Goal: Information Seeking & Learning: Check status

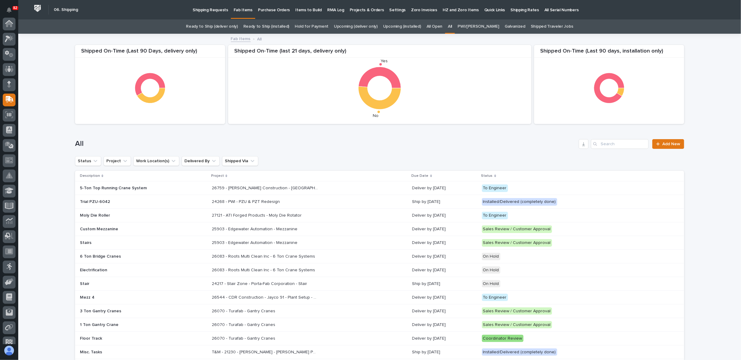
scroll to position [53, 0]
drag, startPoint x: 613, startPoint y: 145, endPoint x: 616, endPoint y: 148, distance: 3.9
click at [613, 145] on input "Search" at bounding box center [620, 144] width 58 height 10
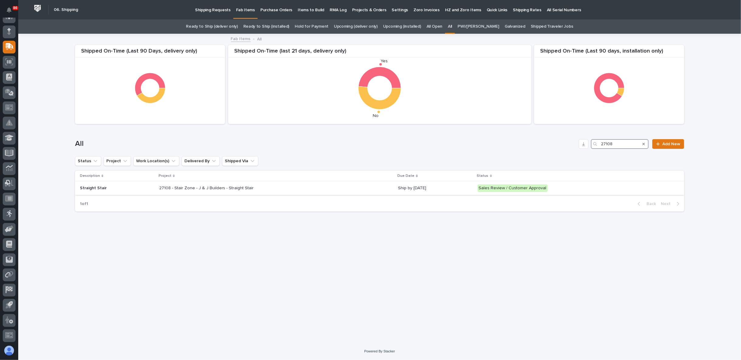
type input "27108"
click at [225, 189] on p "27108 - Stair Zone - J & J Builders - Straight Stair" at bounding box center [207, 187] width 96 height 6
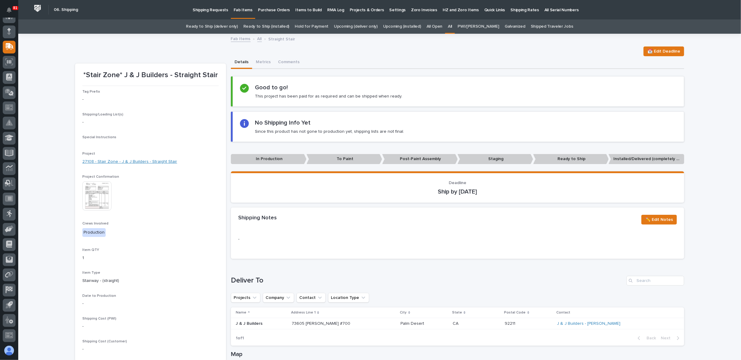
click at [150, 162] on link "27108 - Stair Zone - J & J Builders - Straight Stair" at bounding box center [129, 162] width 95 height 6
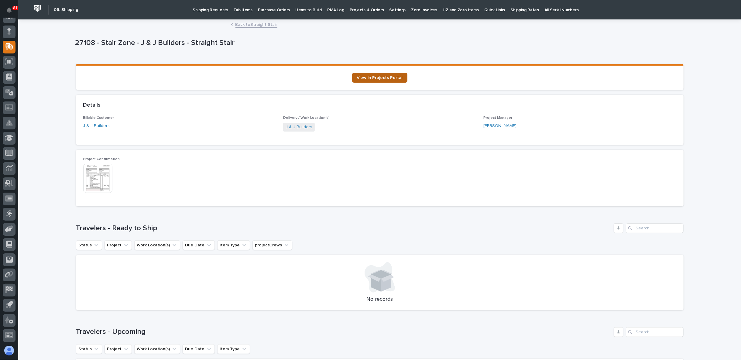
click at [386, 79] on span "View in Projects Portal" at bounding box center [380, 78] width 46 height 4
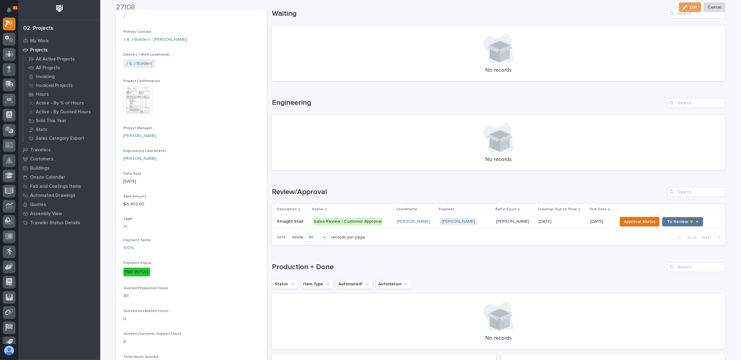
scroll to position [236, 0]
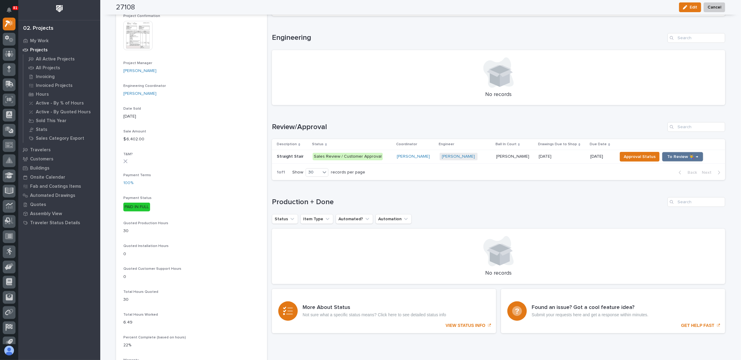
click at [327, 157] on div "Sales Review / Customer Approval" at bounding box center [348, 157] width 70 height 8
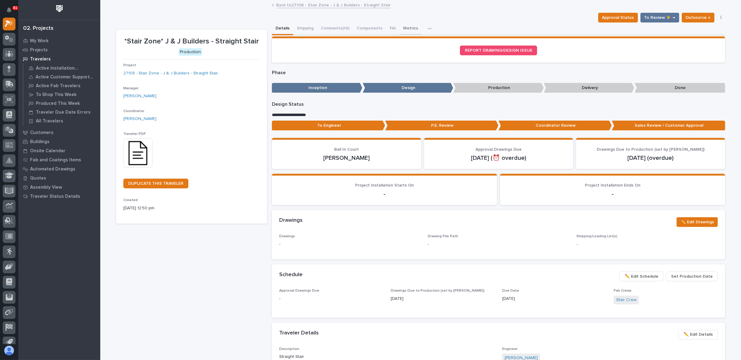
click at [406, 27] on button "Metrics" at bounding box center [411, 28] width 22 height 13
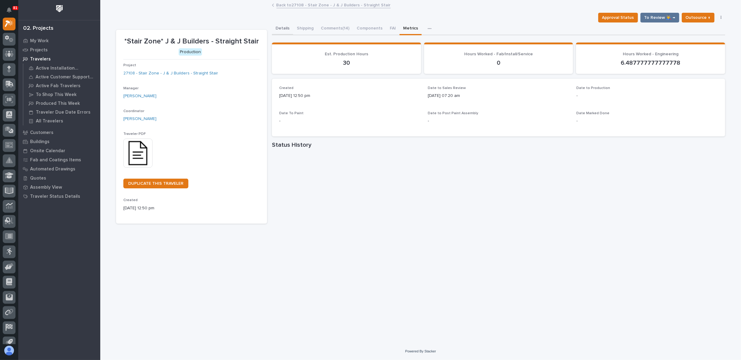
click at [285, 28] on button "Details" at bounding box center [282, 28] width 21 height 13
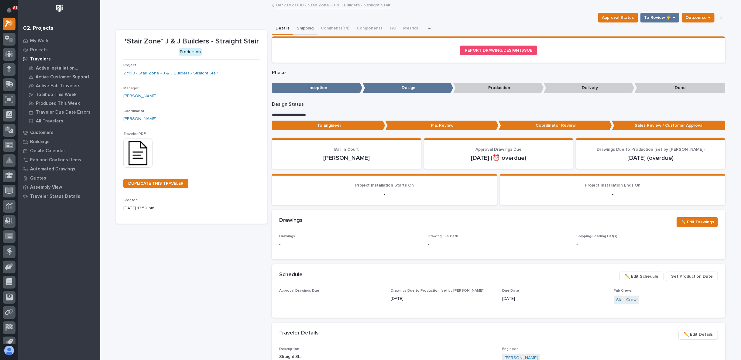
click at [305, 29] on button "Shipping" at bounding box center [305, 28] width 24 height 13
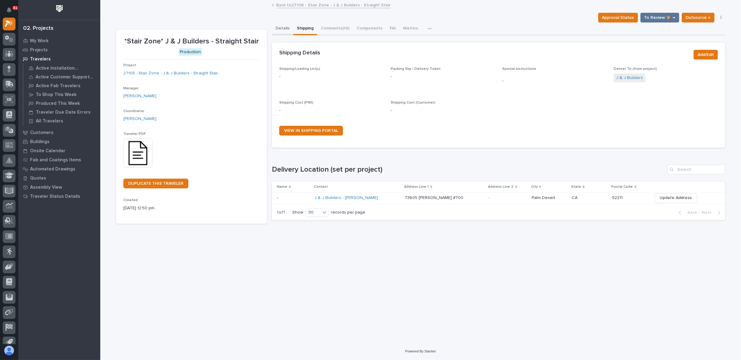
click at [285, 29] on button "Details" at bounding box center [282, 28] width 21 height 13
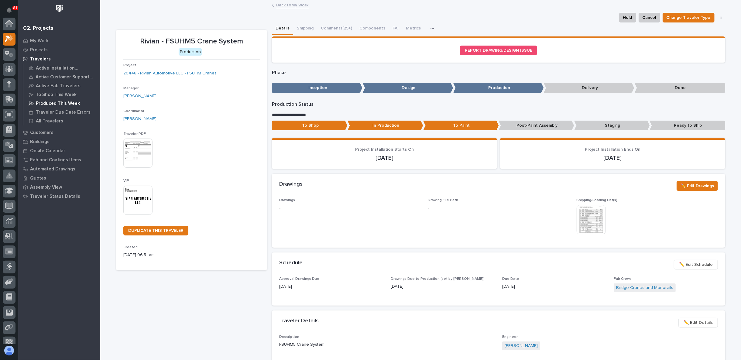
scroll to position [15, 0]
click at [5, 99] on icon at bounding box center [9, 99] width 8 height 7
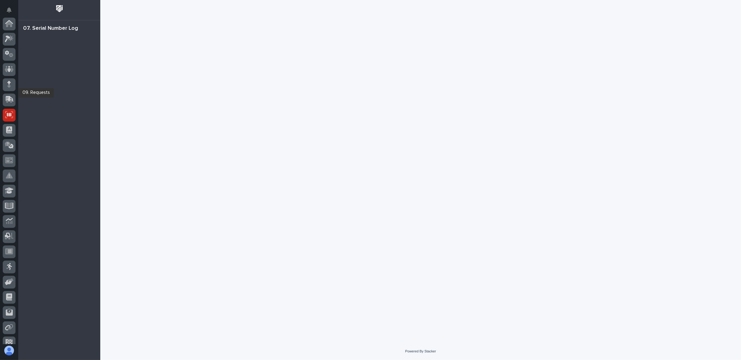
scroll to position [53, 0]
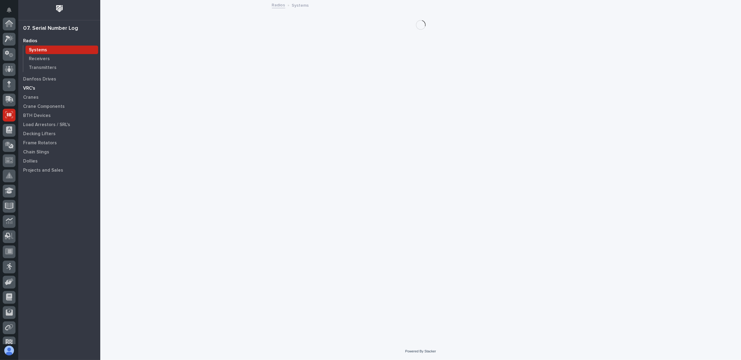
scroll to position [53, 0]
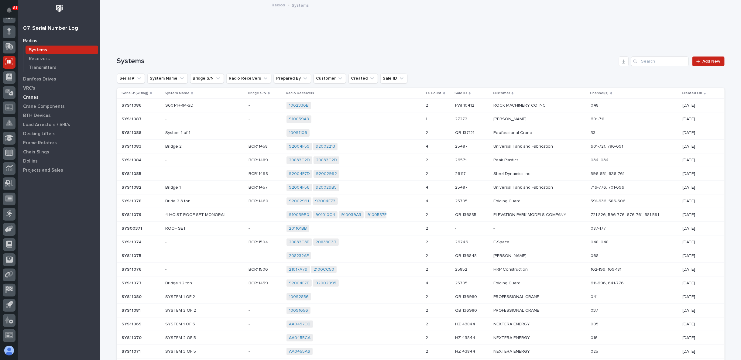
click at [33, 97] on p "Cranes" at bounding box center [30, 97] width 15 height 5
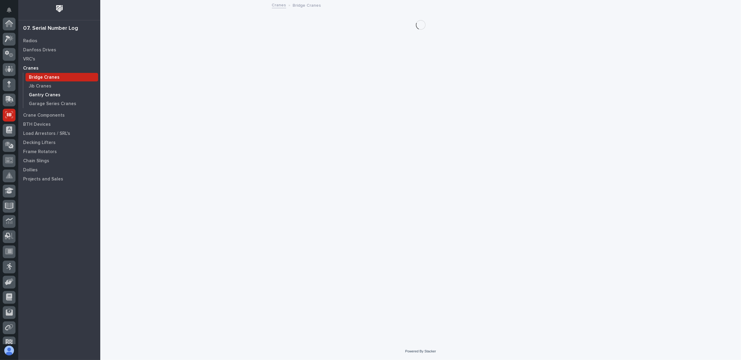
scroll to position [53, 0]
click at [41, 115] on p "Crane Components" at bounding box center [44, 115] width 42 height 5
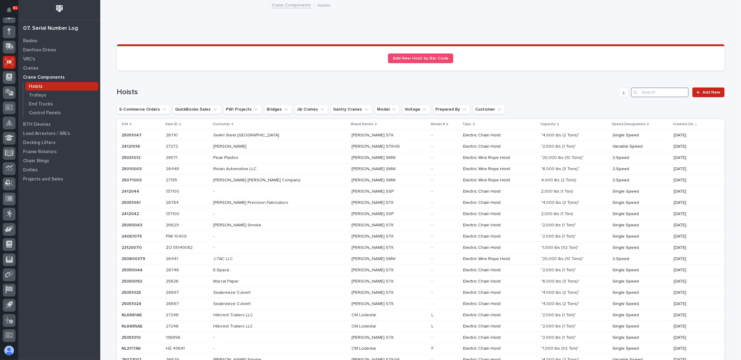
click at [658, 93] on input "Search" at bounding box center [660, 93] width 58 height 10
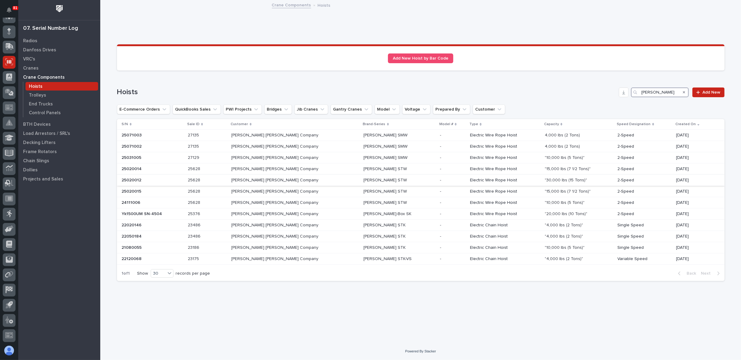
type input "deshazo"
click at [227, 181] on p at bounding box center [207, 180] width 39 height 5
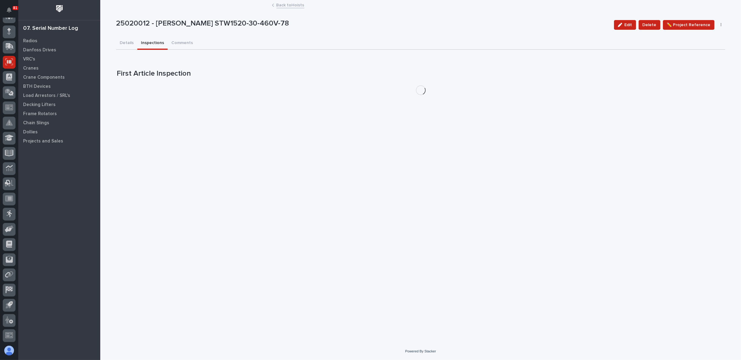
click at [146, 43] on button "Inspections" at bounding box center [152, 43] width 30 height 13
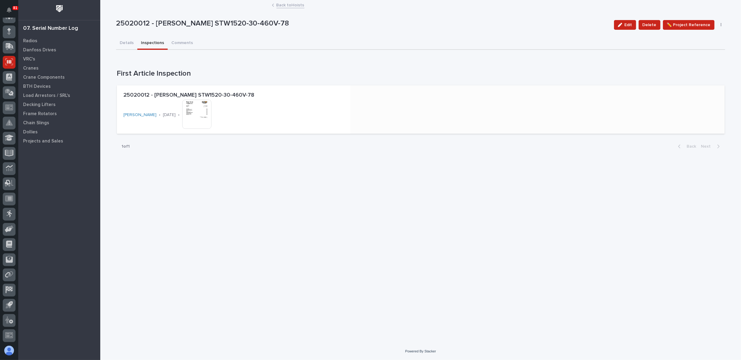
click at [199, 112] on img at bounding box center [196, 114] width 29 height 29
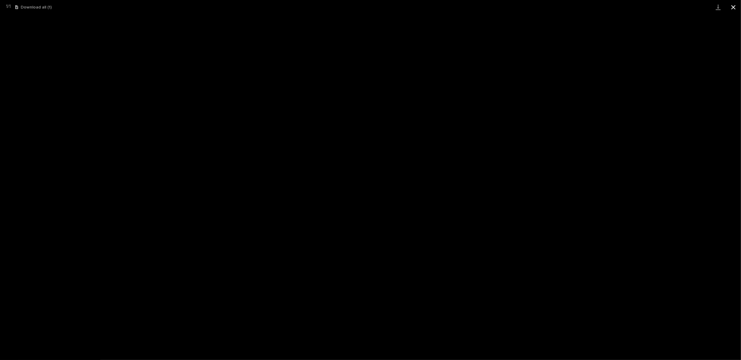
click at [729, 9] on button "Close gallery" at bounding box center [733, 7] width 15 height 14
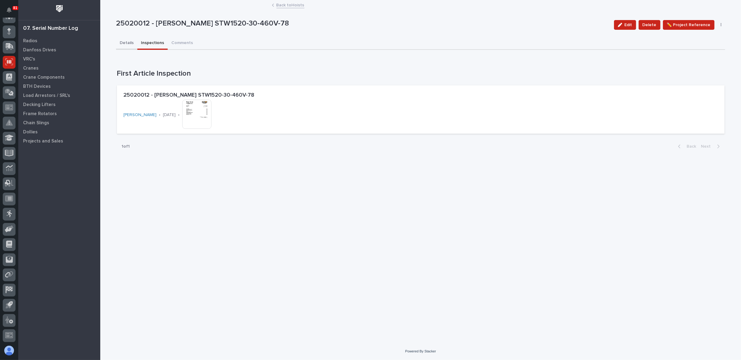
click at [129, 41] on button "Details" at bounding box center [126, 43] width 21 height 13
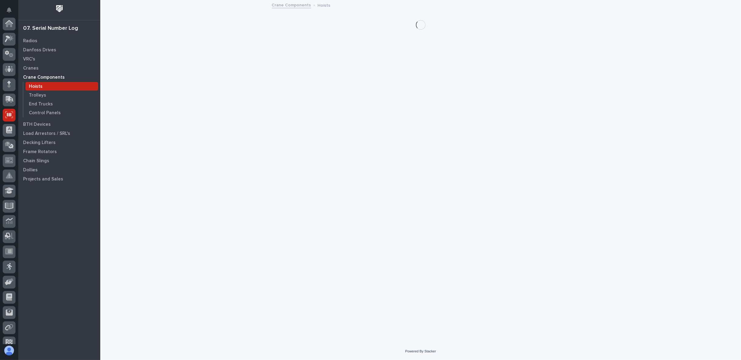
scroll to position [53, 0]
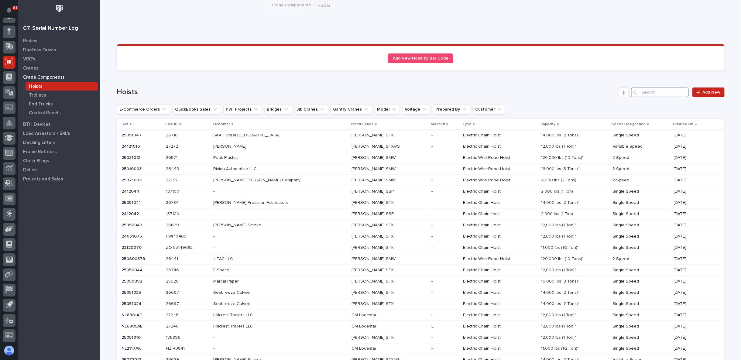
click at [642, 92] on input "Search" at bounding box center [660, 93] width 58 height 10
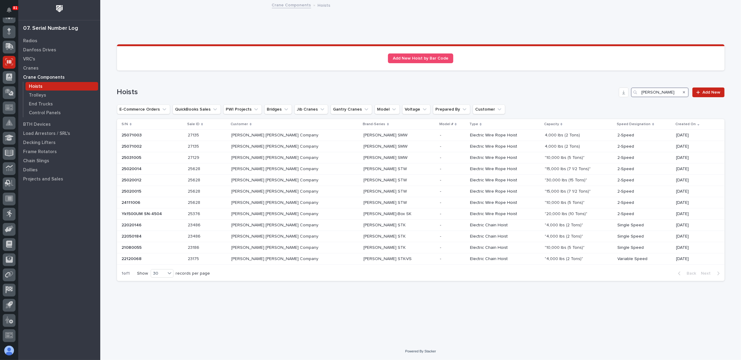
type input "deshazo"
click at [544, 122] on p "Capacity" at bounding box center [551, 124] width 15 height 7
click at [544, 124] on div "Capacity" at bounding box center [578, 124] width 69 height 7
click at [291, 5] on link "Crane Components" at bounding box center [291, 4] width 39 height 7
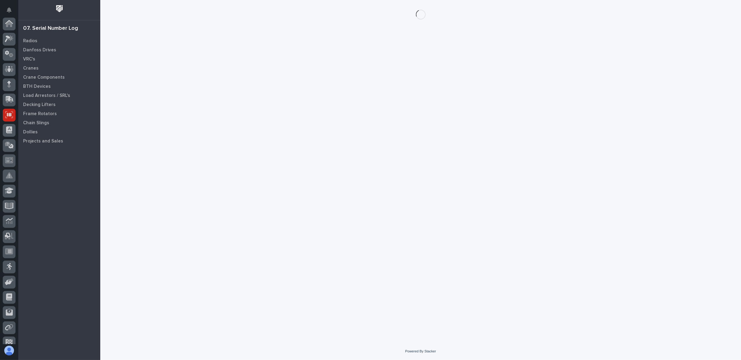
scroll to position [53, 0]
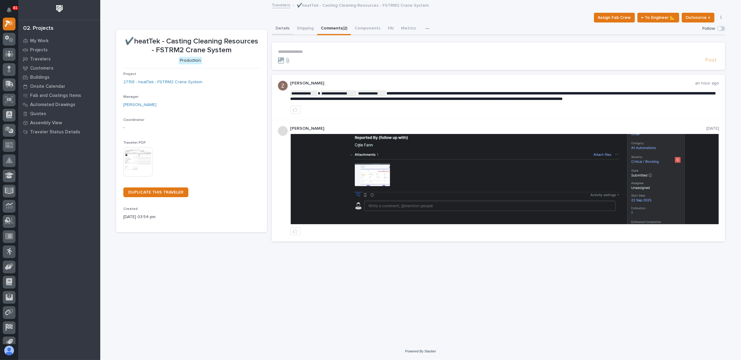
click at [280, 27] on button "Details" at bounding box center [282, 28] width 21 height 13
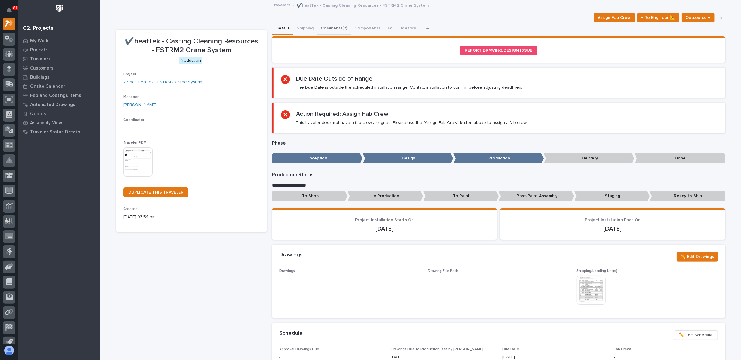
click at [329, 26] on button "Comments (2)" at bounding box center [334, 28] width 34 height 13
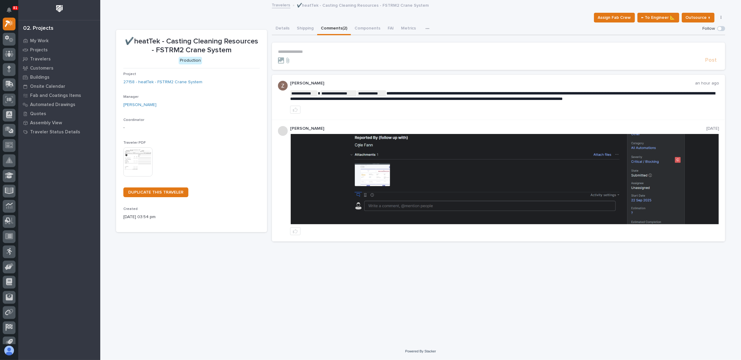
click at [301, 52] on p "**********" at bounding box center [498, 51] width 441 height 5
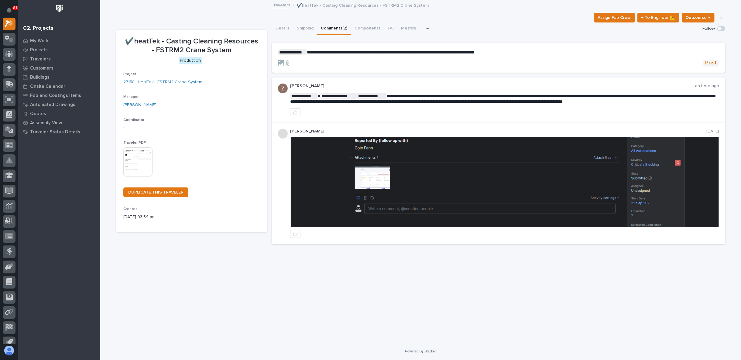
click at [715, 64] on span "Post" at bounding box center [711, 63] width 12 height 7
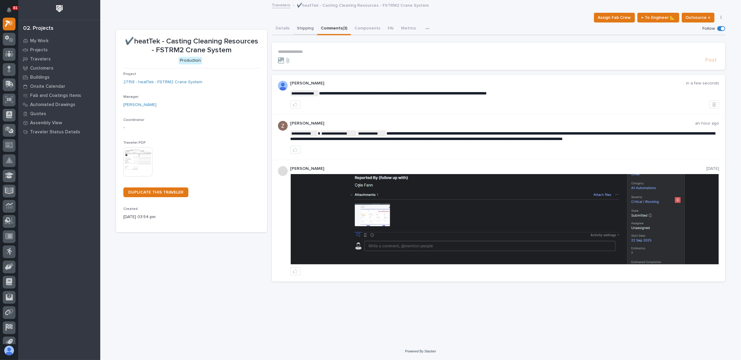
click at [305, 29] on button "Shipping" at bounding box center [305, 28] width 24 height 13
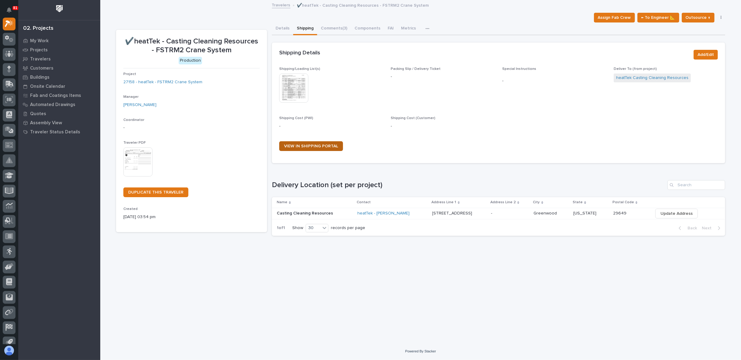
click at [328, 145] on span "VIEW IN SHIPPING PORTAL" at bounding box center [311, 146] width 54 height 4
click at [326, 27] on button "Comments (3)" at bounding box center [334, 28] width 34 height 13
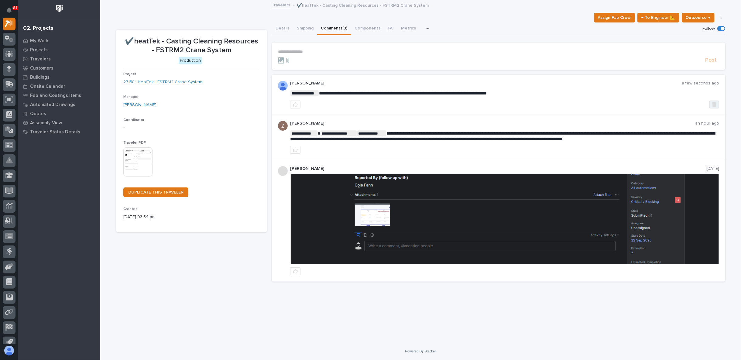
click at [717, 105] on button "button" at bounding box center [715, 105] width 10 height 8
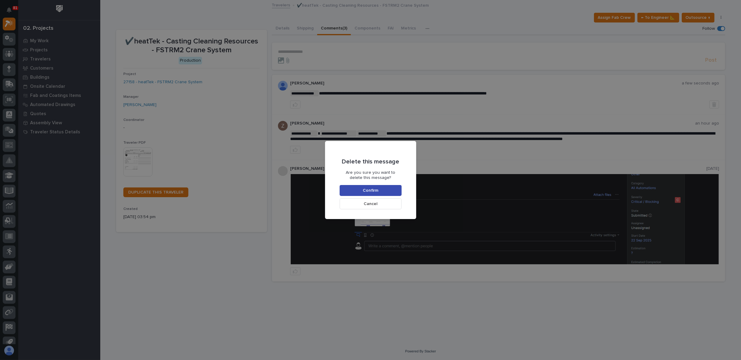
click at [393, 192] on button "Confirm" at bounding box center [371, 190] width 62 height 11
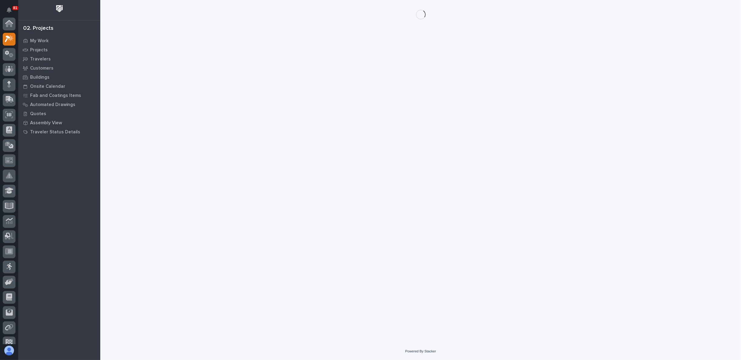
scroll to position [15, 0]
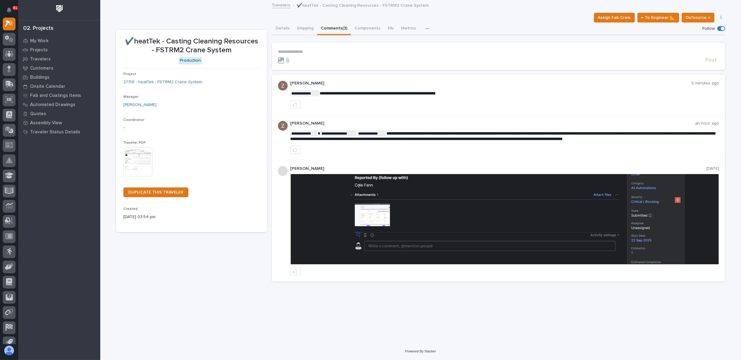
click at [302, 53] on p "**********" at bounding box center [498, 51] width 441 height 5
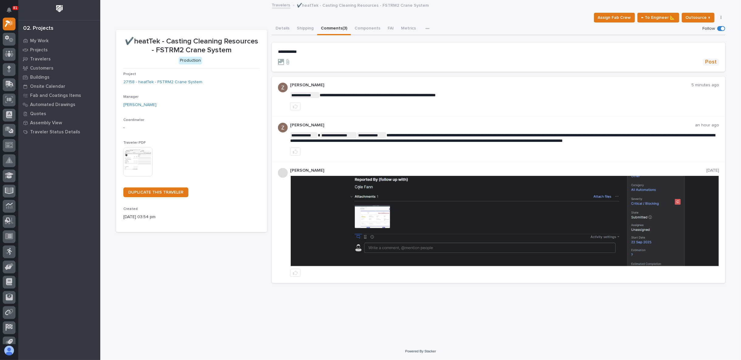
click at [713, 63] on span "Post" at bounding box center [711, 62] width 12 height 7
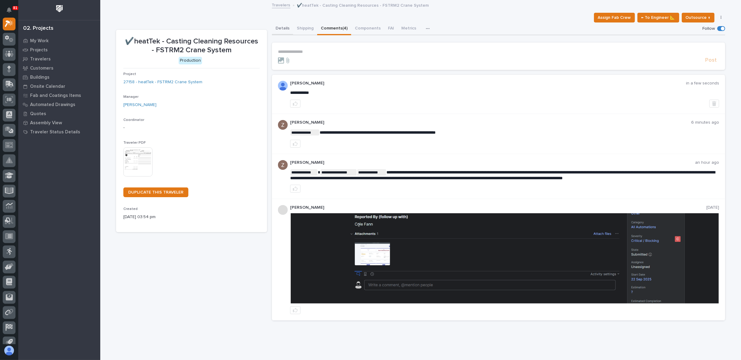
click at [281, 28] on button "Details" at bounding box center [282, 28] width 21 height 13
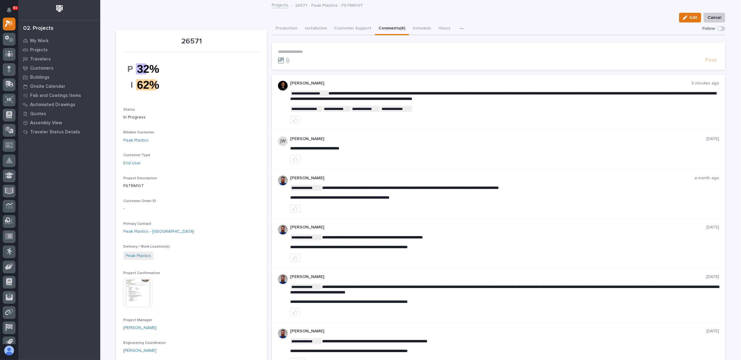
click at [720, 27] on span at bounding box center [722, 28] width 8 height 5
click at [143, 291] on img at bounding box center [137, 292] width 29 height 29
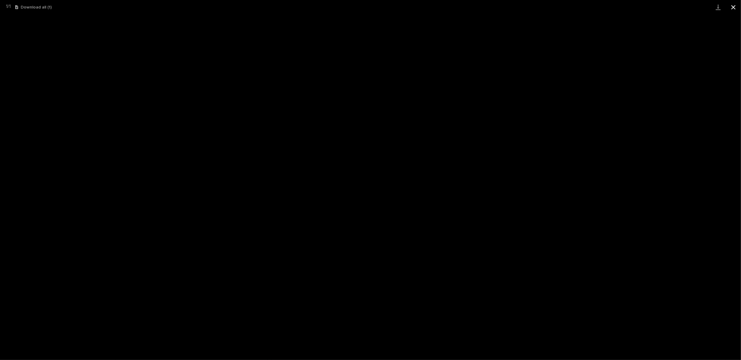
click at [732, 5] on button "Close gallery" at bounding box center [733, 7] width 15 height 14
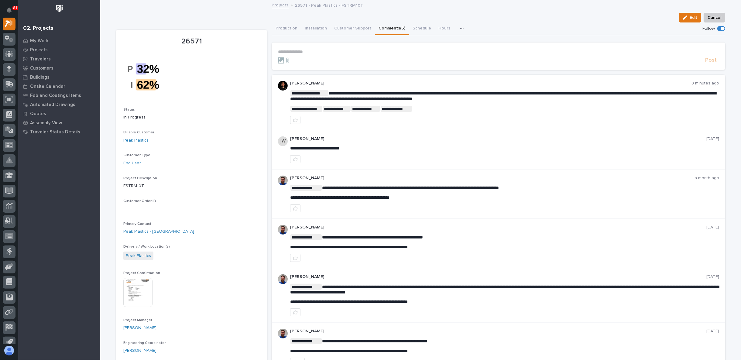
click at [208, 19] on div "Edit Cancel" at bounding box center [420, 18] width 609 height 10
click at [308, 51] on p "**********" at bounding box center [498, 51] width 441 height 5
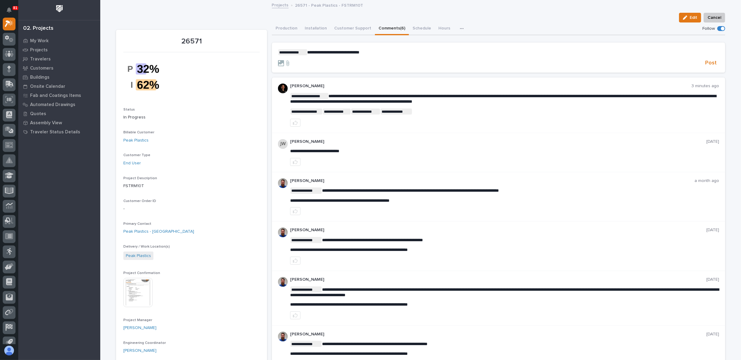
click at [220, 3] on div "Projects 26571 - Peak Plastics - FSTRM10T" at bounding box center [420, 5] width 641 height 9
click at [375, 52] on p "**********" at bounding box center [498, 52] width 441 height 6
click at [432, 56] on form "**********" at bounding box center [498, 58] width 441 height 18
click at [429, 52] on p "**********" at bounding box center [498, 52] width 441 height 6
click at [707, 64] on span "Post" at bounding box center [711, 63] width 12 height 7
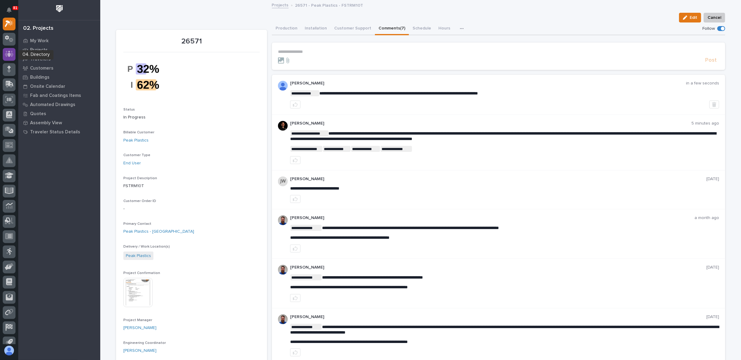
click at [8, 52] on icon at bounding box center [9, 53] width 9 height 7
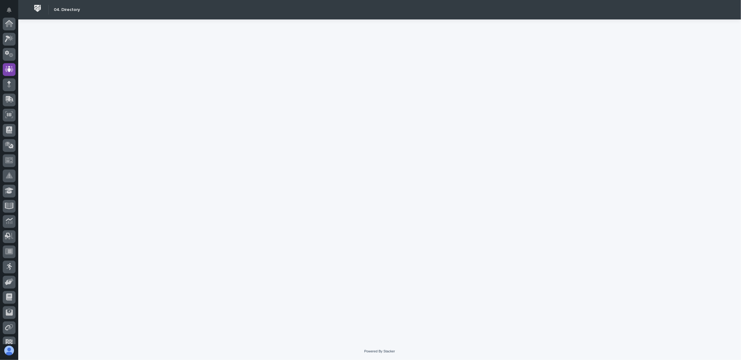
scroll to position [45, 0]
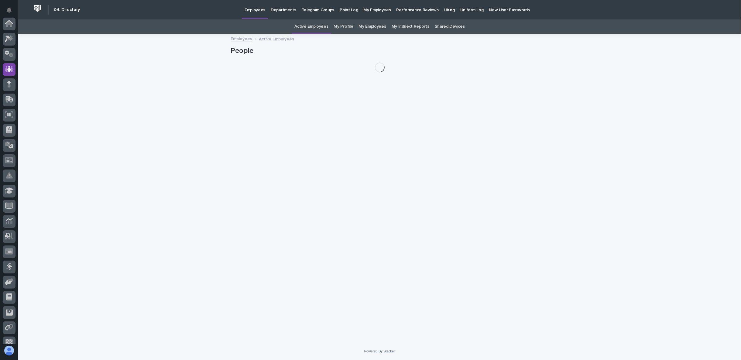
scroll to position [45, 0]
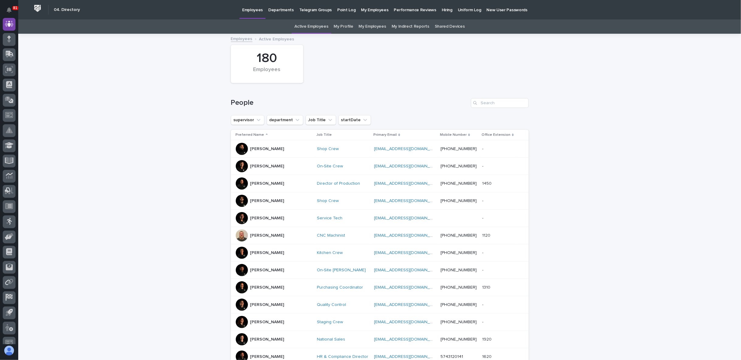
click at [344, 26] on link "My Profile" at bounding box center [343, 26] width 19 height 14
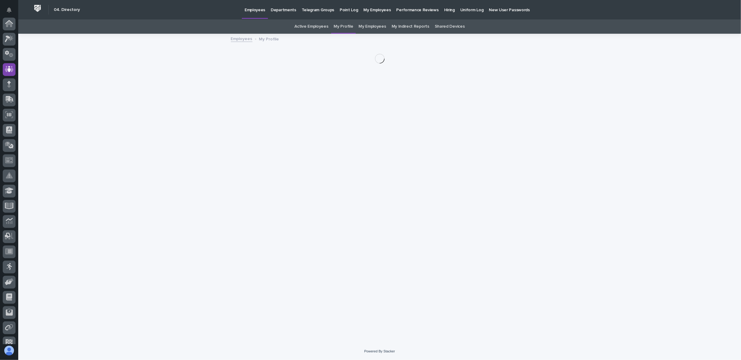
scroll to position [45, 0]
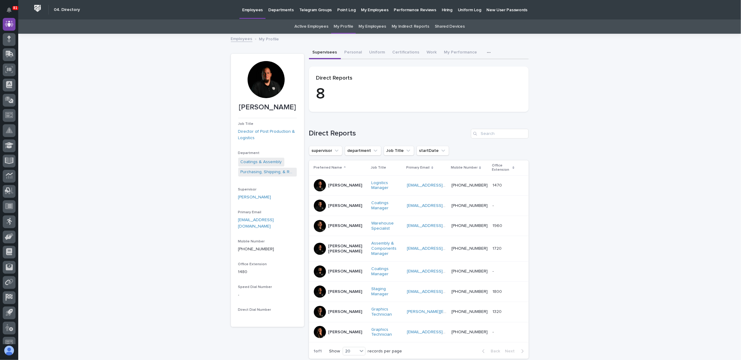
click at [265, 83] on div at bounding box center [266, 79] width 37 height 37
click at [262, 78] on div at bounding box center [266, 79] width 37 height 37
click at [263, 79] on div at bounding box center [266, 79] width 37 height 37
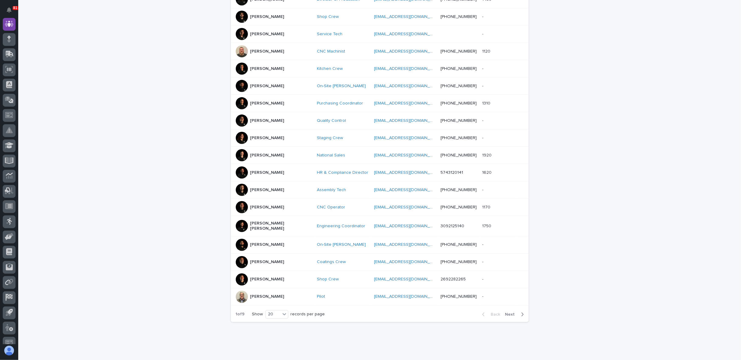
scroll to position [193, 0]
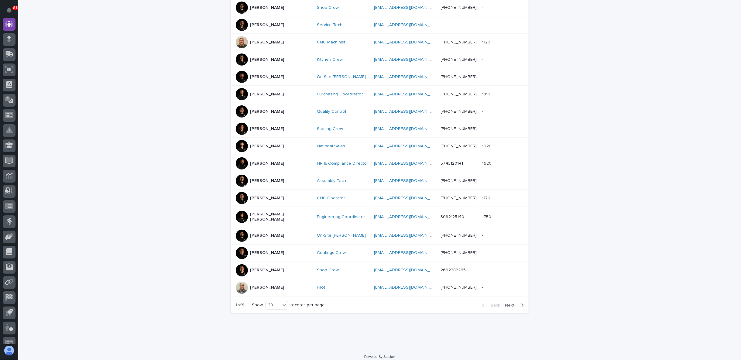
click at [507, 303] on span "Next" at bounding box center [511, 305] width 13 height 4
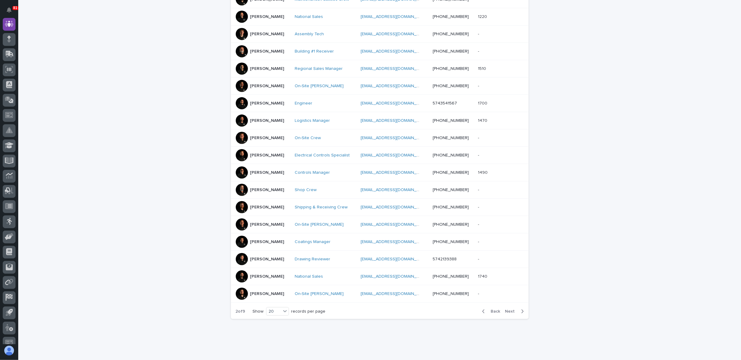
scroll to position [193, 0]
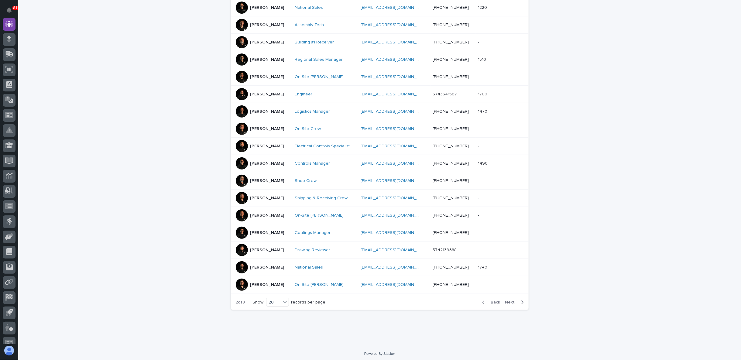
click at [507, 300] on span "Next" at bounding box center [511, 302] width 13 height 4
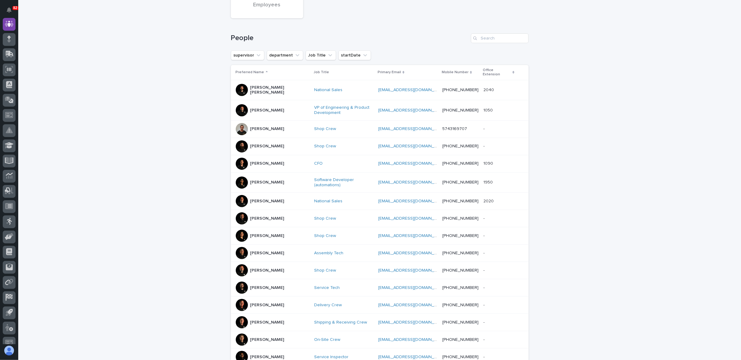
scroll to position [199, 0]
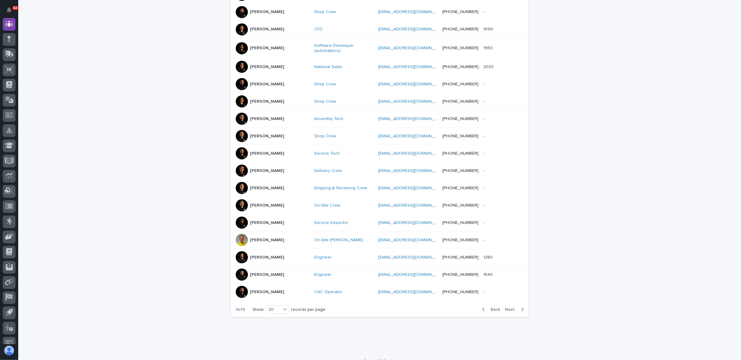
click at [511, 308] on span "Next" at bounding box center [511, 310] width 13 height 4
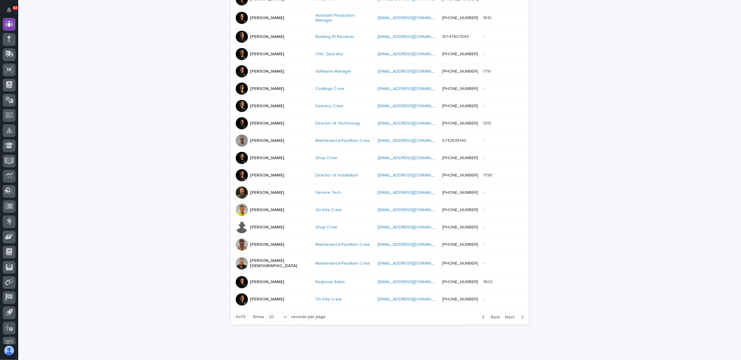
scroll to position [193, 0]
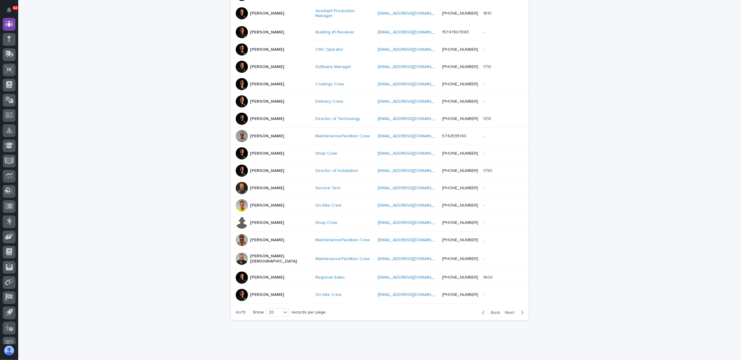
click at [511, 311] on span "Next" at bounding box center [511, 313] width 13 height 4
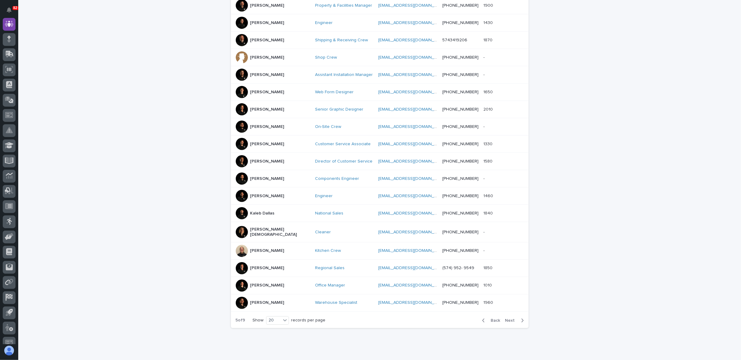
scroll to position [193, 0]
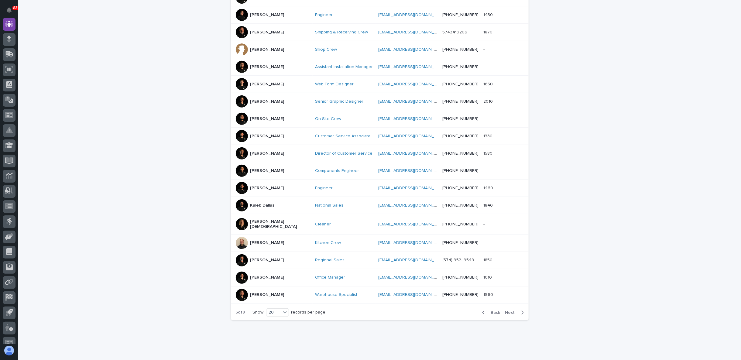
click at [510, 311] on span "Next" at bounding box center [511, 313] width 13 height 4
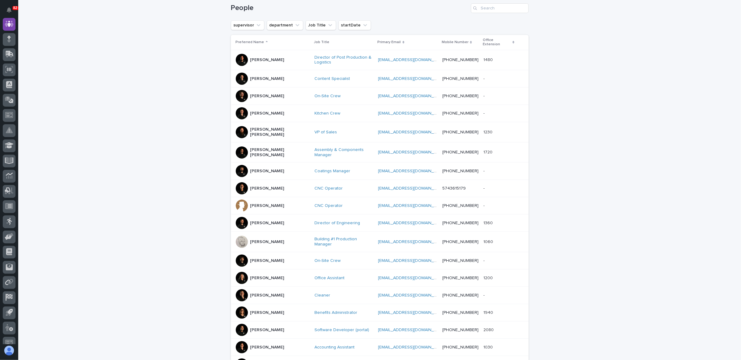
scroll to position [199, 0]
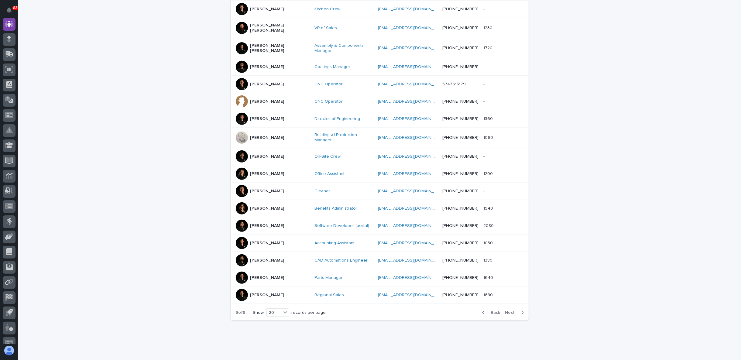
click at [510, 311] on span "Next" at bounding box center [511, 313] width 13 height 4
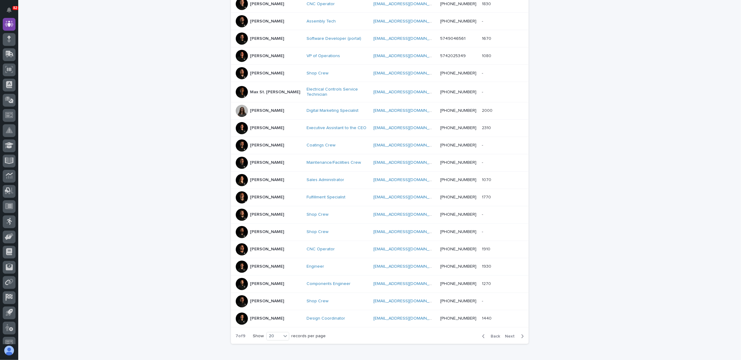
scroll to position [196, 0]
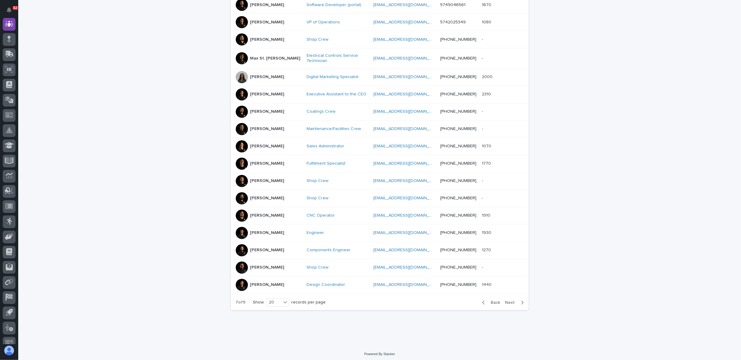
click at [511, 301] on span "Next" at bounding box center [511, 303] width 13 height 4
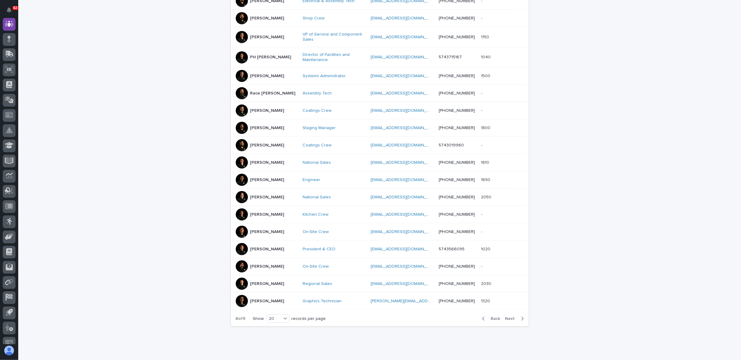
scroll to position [199, 0]
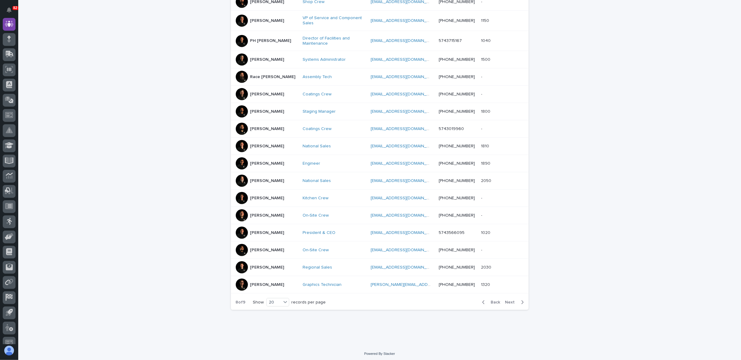
click at [513, 300] on span "Next" at bounding box center [511, 302] width 13 height 4
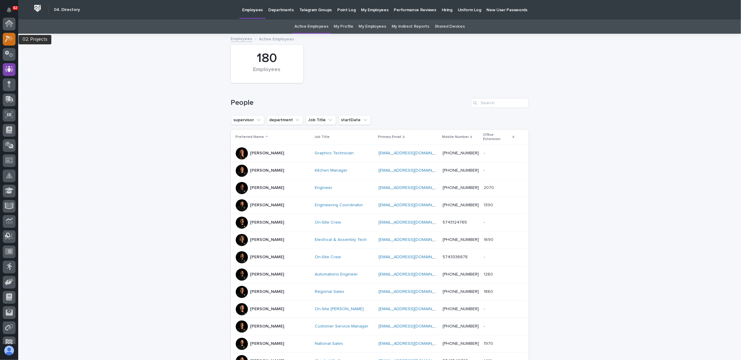
click at [6, 39] on icon at bounding box center [7, 39] width 5 height 7
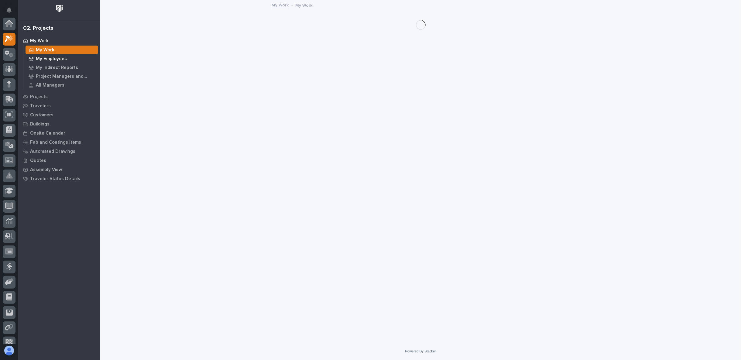
scroll to position [15, 0]
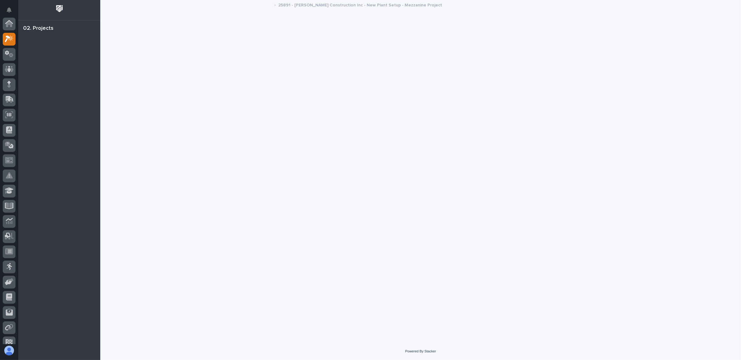
scroll to position [15, 0]
